Goal: Transaction & Acquisition: Purchase product/service

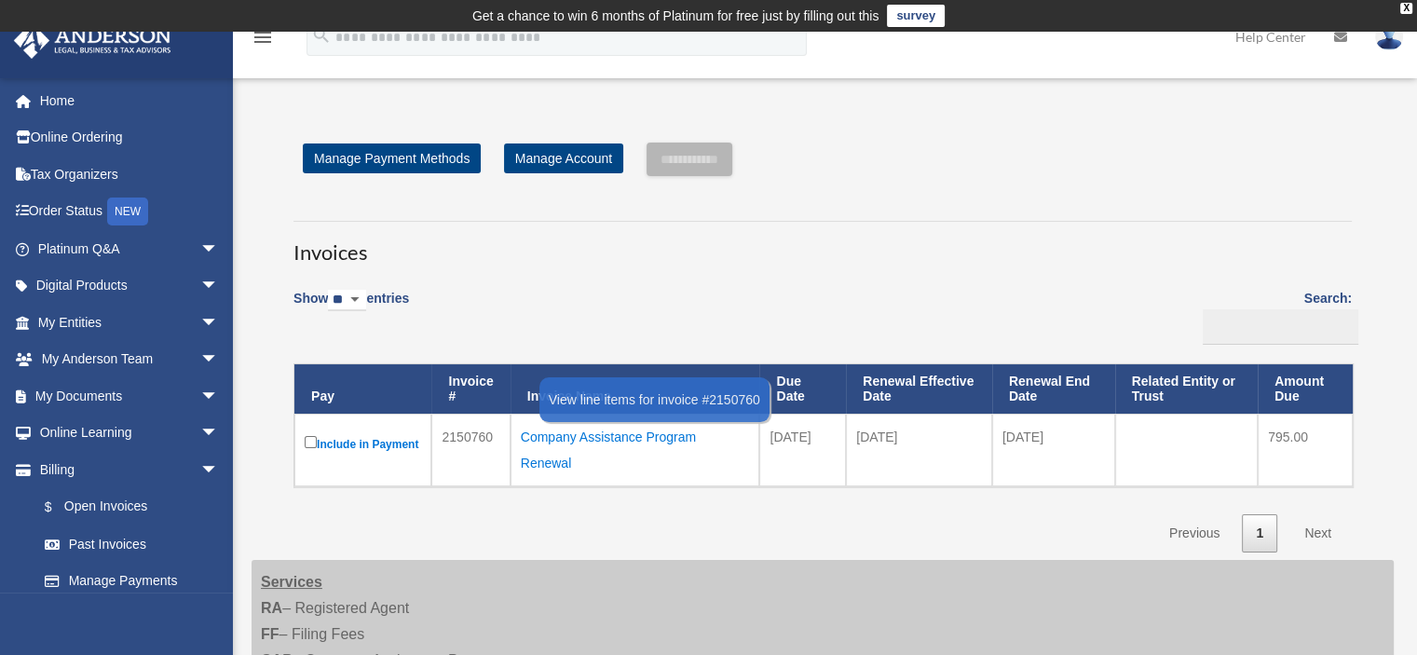
click at [547, 438] on div "Company Assistance Program Renewal" at bounding box center [635, 450] width 229 height 52
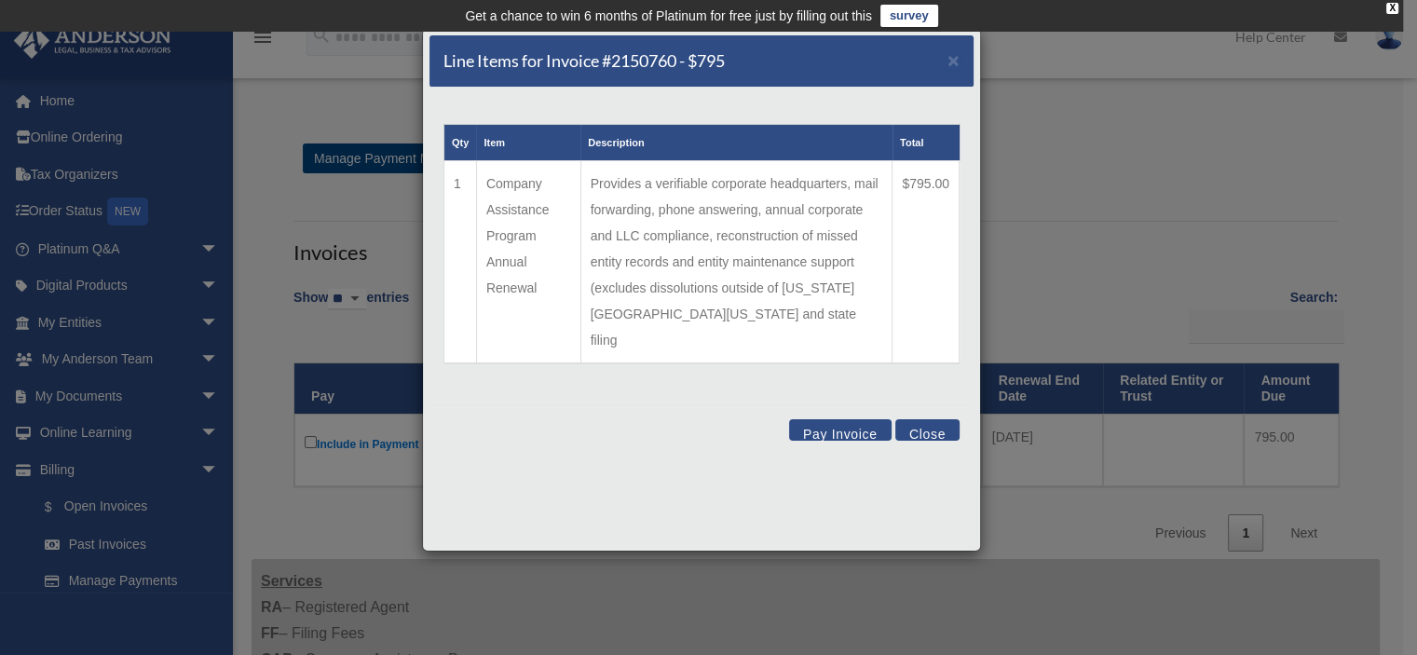
click at [837, 419] on button "Pay Invoice" at bounding box center [840, 429] width 102 height 21
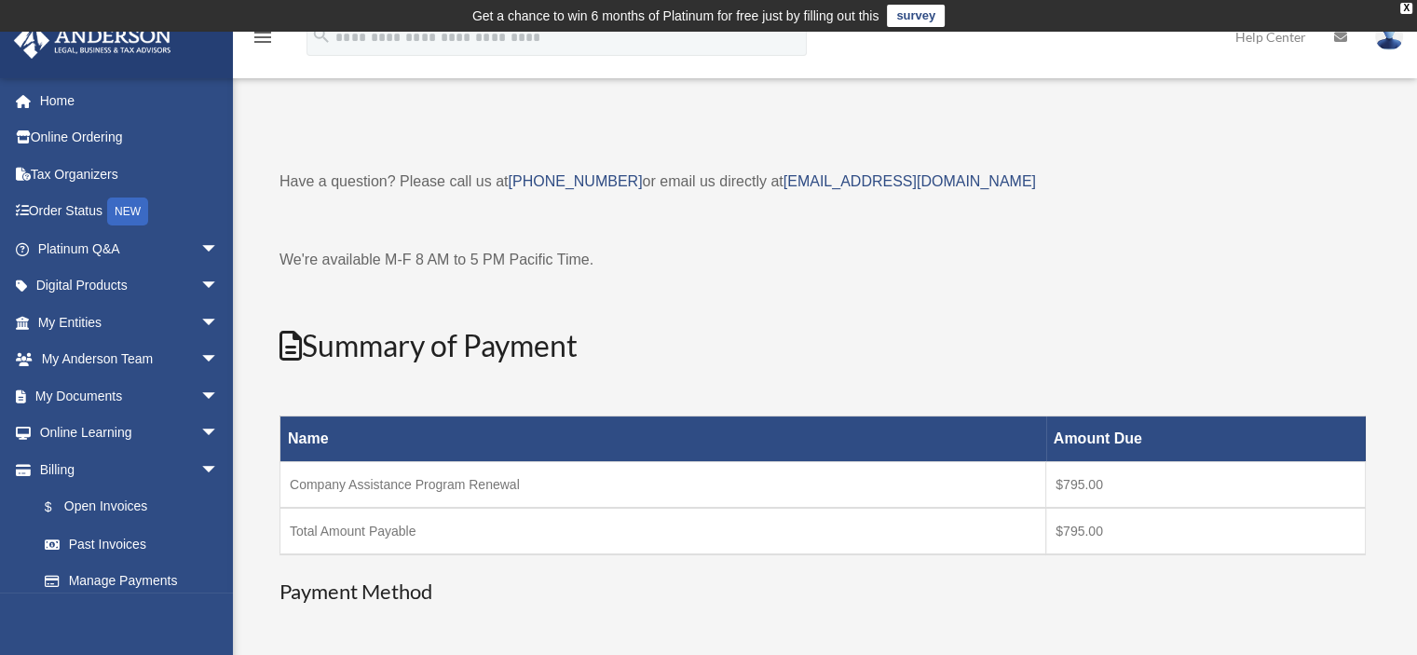
scroll to position [341, 0]
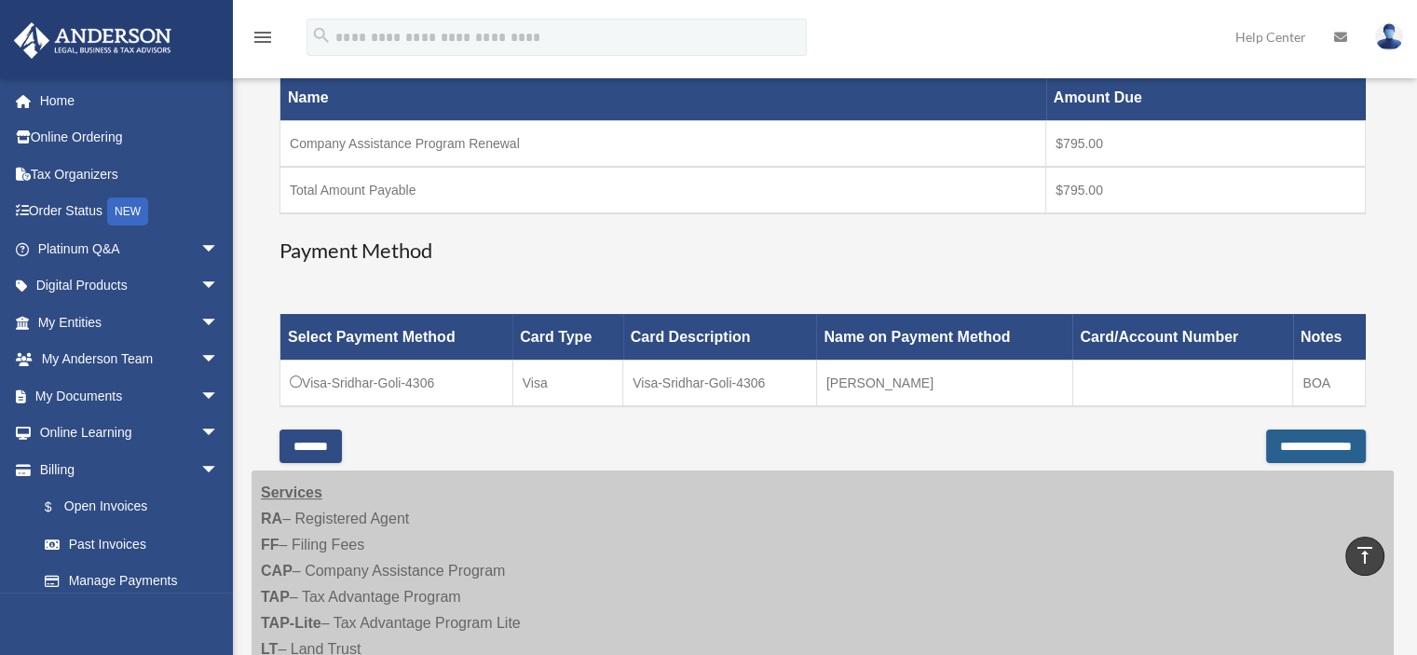
click at [1266, 434] on input "**********" at bounding box center [1316, 446] width 100 height 34
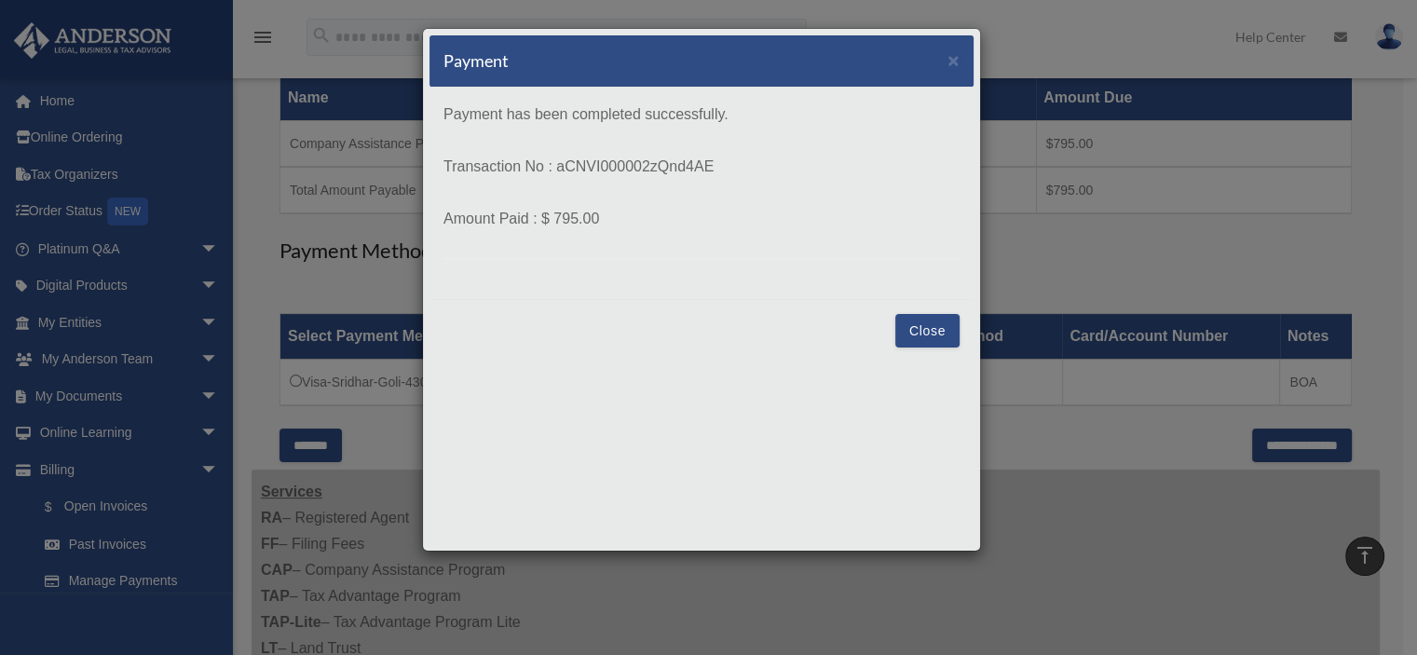
click at [927, 327] on button "Close" at bounding box center [927, 331] width 64 height 34
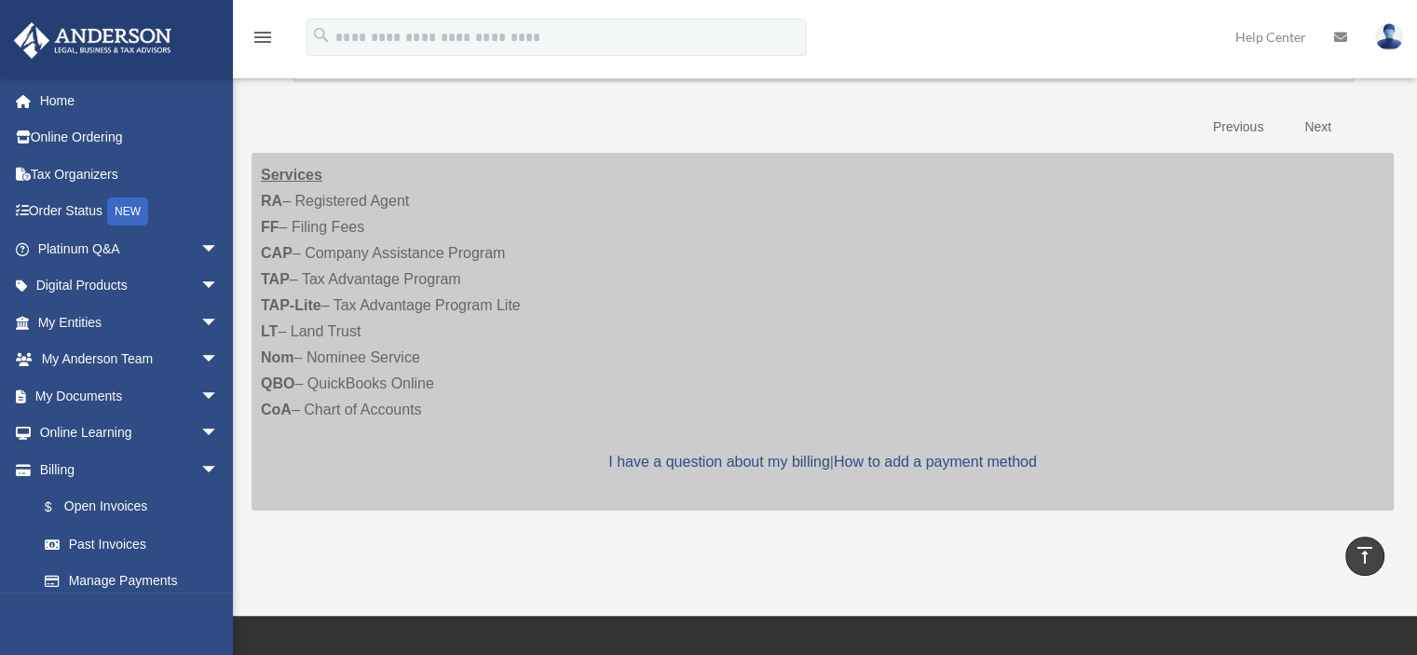
scroll to position [373, 0]
